Goal: Information Seeking & Learning: Learn about a topic

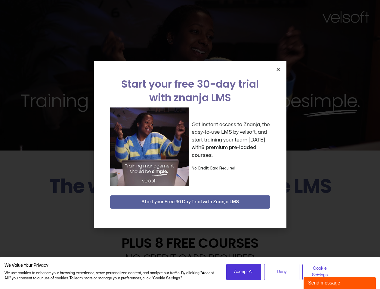
click at [190, 144] on div "Get instant access to Znanja, the easy-to-use LMS by velsoft, and start trainin…" at bounding box center [190, 146] width 160 height 78
click at [278, 69] on icon "Close" at bounding box center [278, 69] width 5 height 5
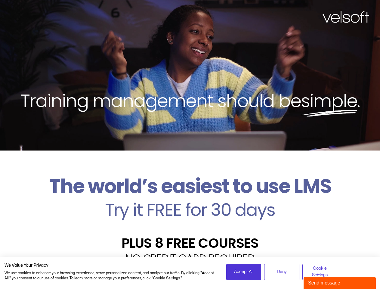
click at [190, 202] on h2 "Try it FREE for 30 days" at bounding box center [190, 209] width 371 height 17
click at [243, 271] on span "Accept All" at bounding box center [243, 271] width 19 height 7
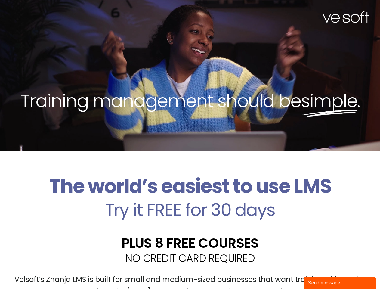
click at [281, 271] on div "Velsoft’s Znanja LMS is built for small and medium-sized businesses that want t…" at bounding box center [190, 288] width 371 height 44
click at [320, 271] on div "Velsoft’s Znanja LMS is built for small and medium-sized businesses that want t…" at bounding box center [190, 288] width 371 height 44
click at [339, 283] on div "Send message" at bounding box center [339, 282] width 63 height 7
